Goal: Navigation & Orientation: Find specific page/section

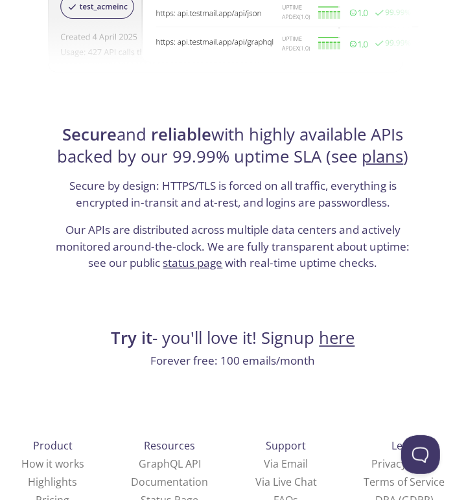
scroll to position [3442, 0]
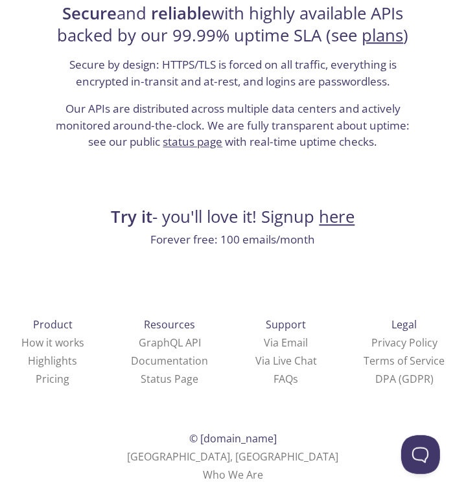
click at [455, 493] on div "Product How it works Highlights Pricing Resources GraphQL API Documentation Sta…" at bounding box center [233, 400] width 476 height 241
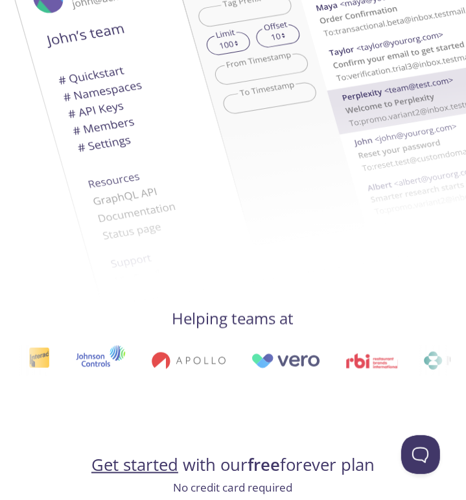
scroll to position [0, 0]
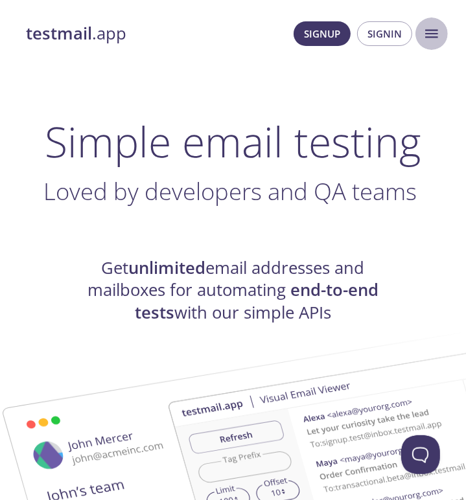
click at [434, 40] on icon "menu" at bounding box center [431, 33] width 17 height 17
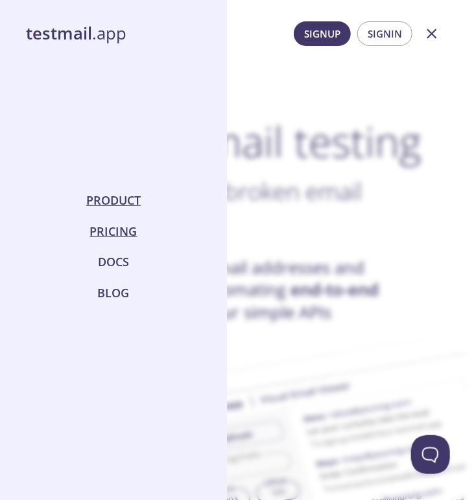
click at [126, 229] on link "Pricing" at bounding box center [114, 231] width 58 height 31
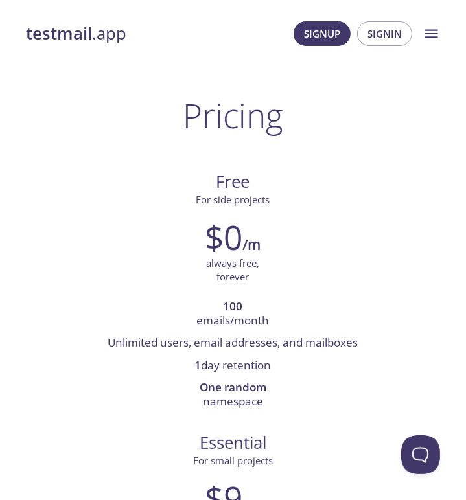
click at [93, 30] on link "testmail .app" at bounding box center [76, 34] width 100 height 22
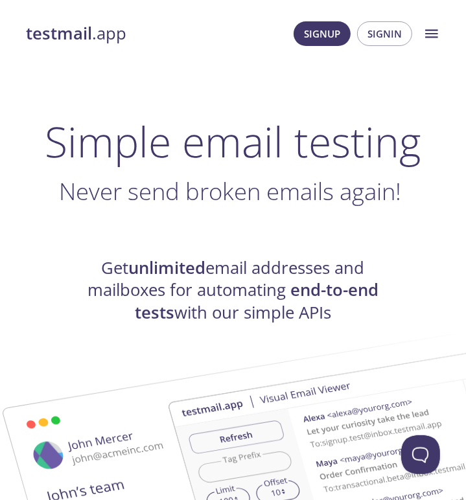
click at [38, 143] on h1 "Simple email testing" at bounding box center [233, 142] width 435 height 50
